Goal: Task Accomplishment & Management: Manage account settings

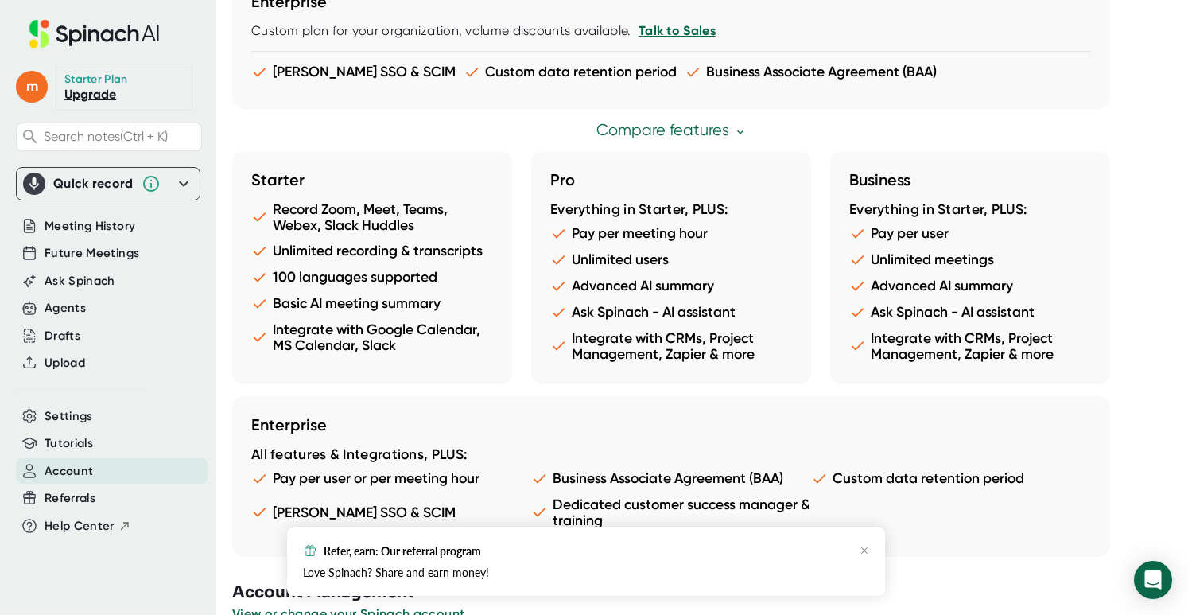
scroll to position [888, 0]
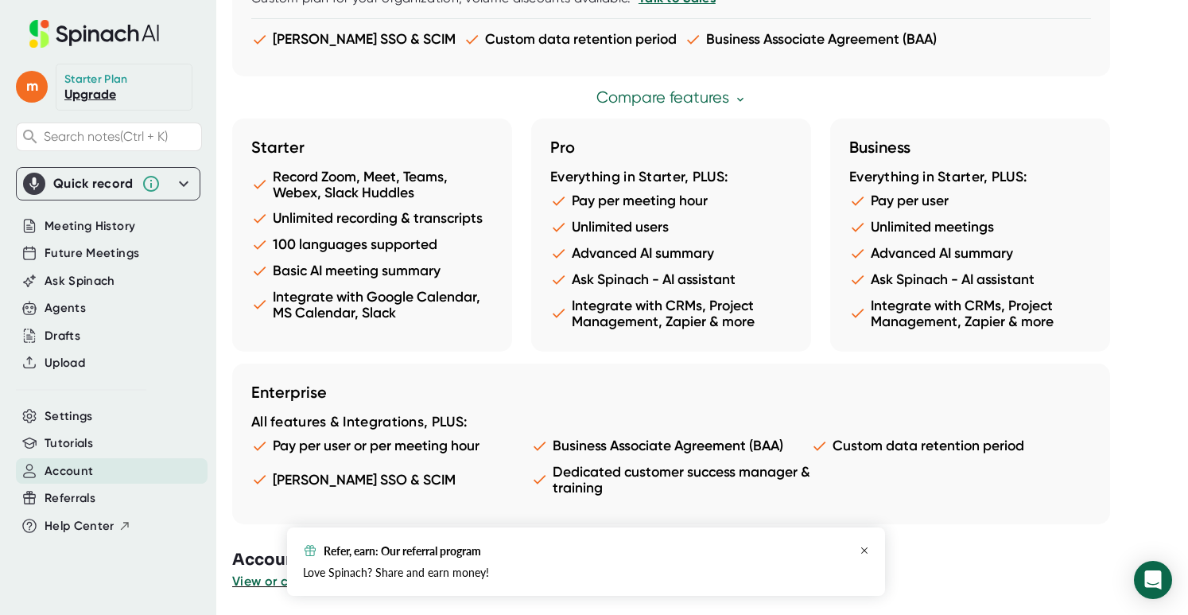
click at [862, 548] on icon "button" at bounding box center [865, 551] width 10 height 10
click at [256, 578] on span "View or change your Spinach account" at bounding box center [349, 581] width 234 height 15
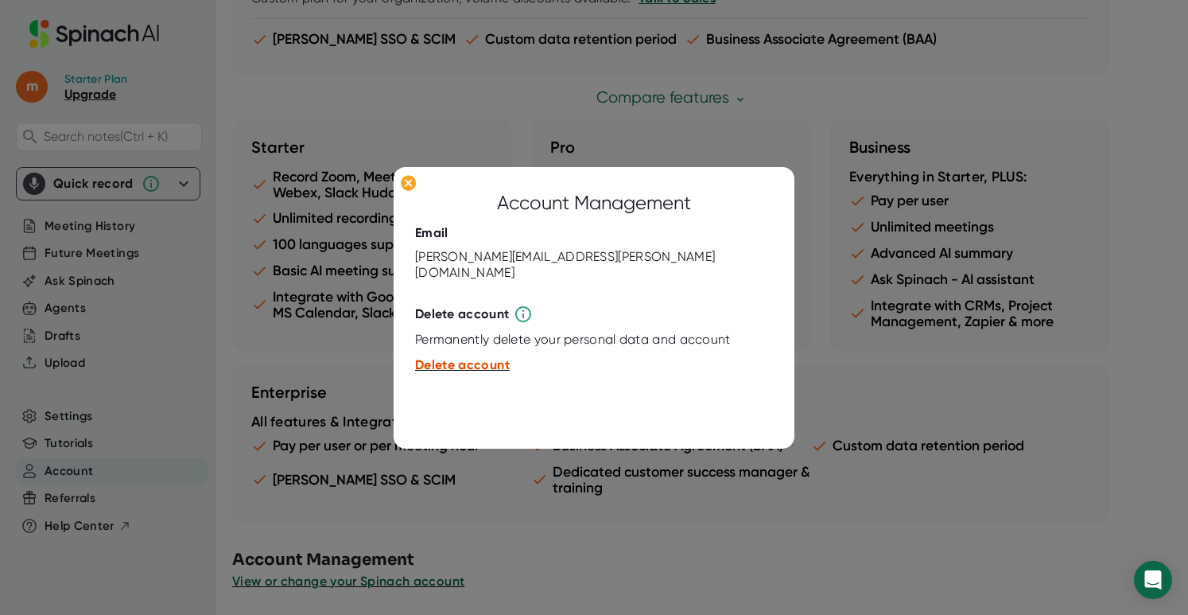
click at [451, 357] on span "Delete account" at bounding box center [462, 364] width 95 height 15
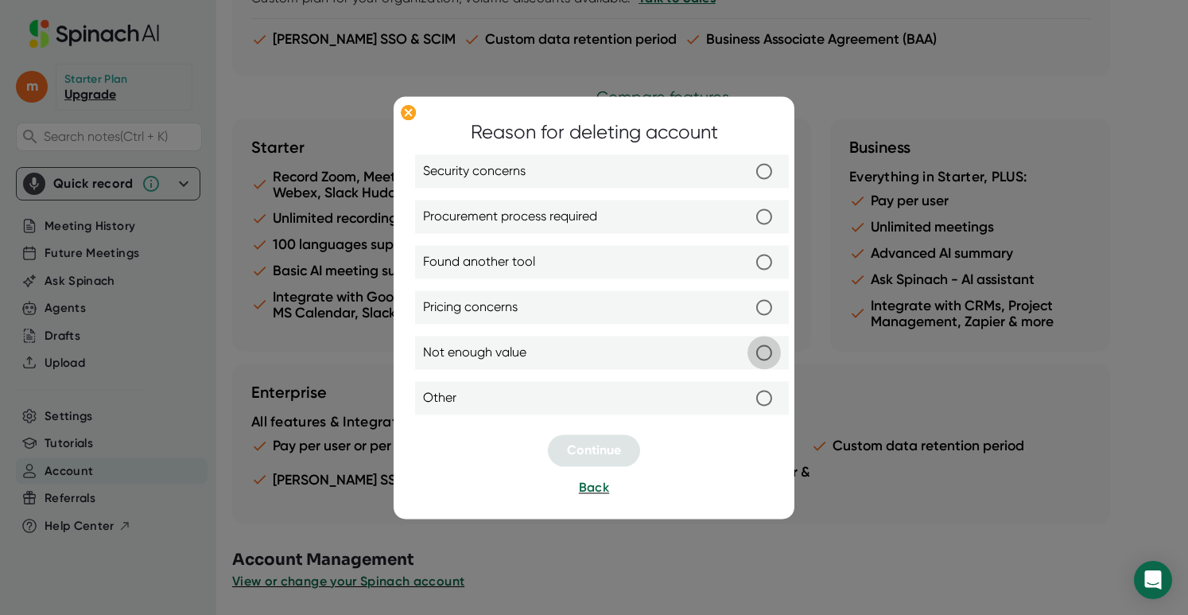
click at [757, 349] on input "Not enough value" at bounding box center [764, 352] width 33 height 33
radio input "true"
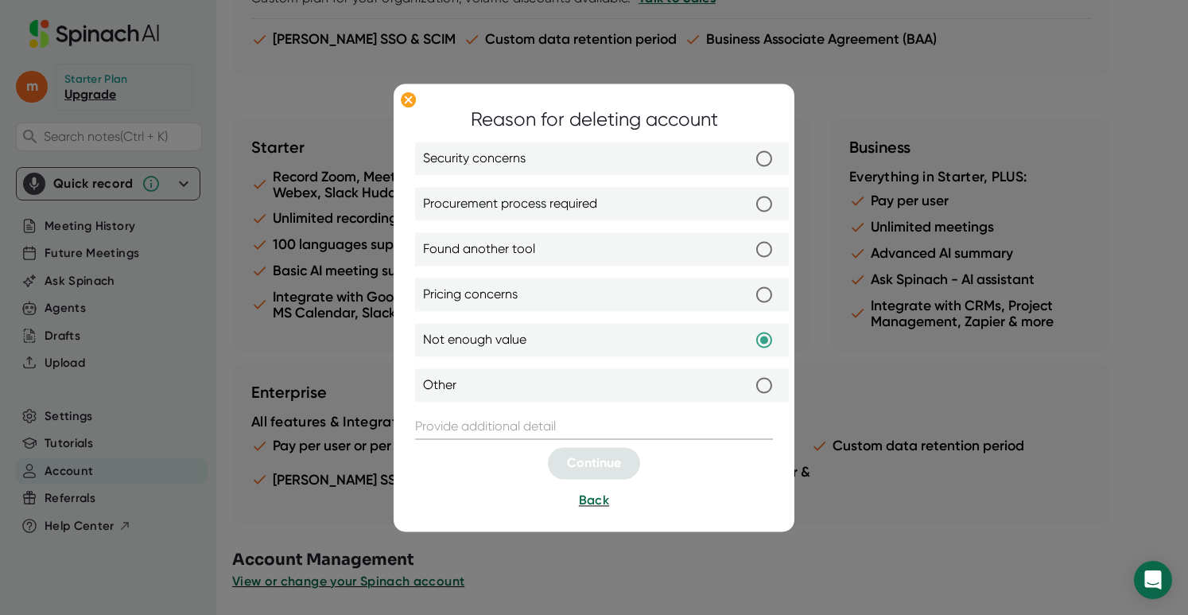
click at [461, 420] on input "text" at bounding box center [594, 426] width 358 height 25
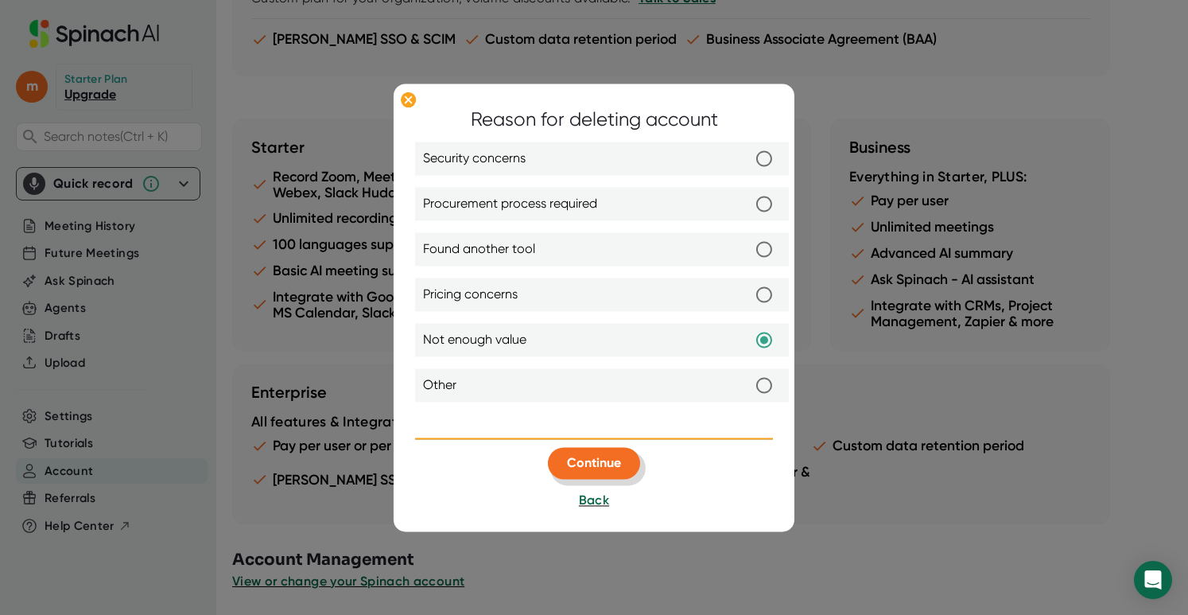
click at [597, 465] on span "Continue" at bounding box center [594, 462] width 54 height 15
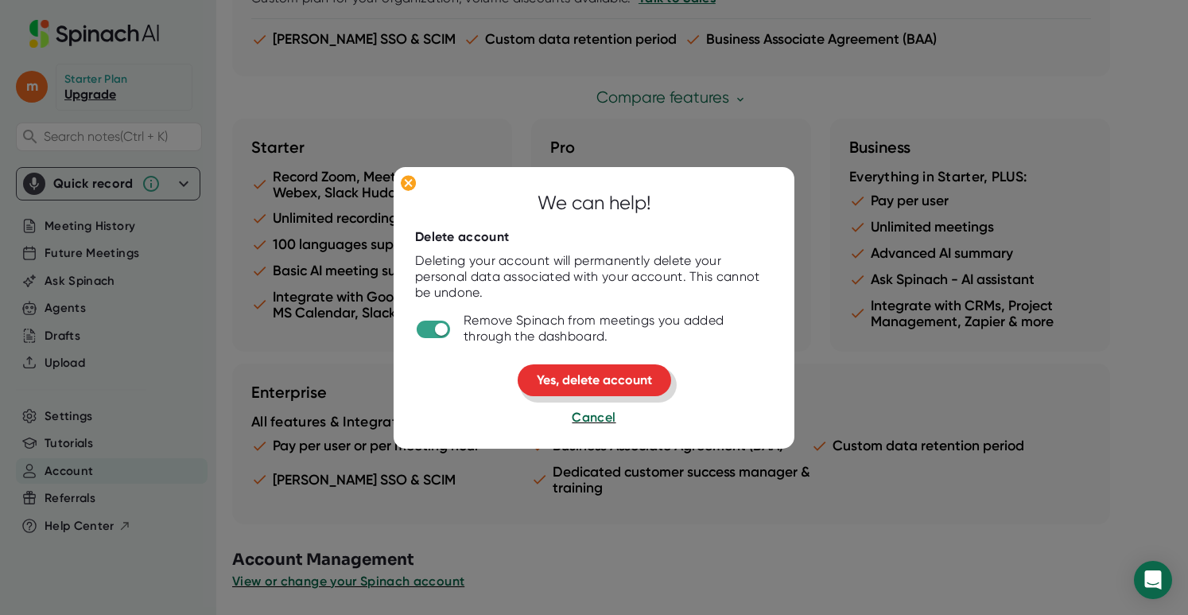
click at [605, 386] on span "Yes, delete account" at bounding box center [594, 379] width 115 height 15
